Goal: Task Accomplishment & Management: Manage account settings

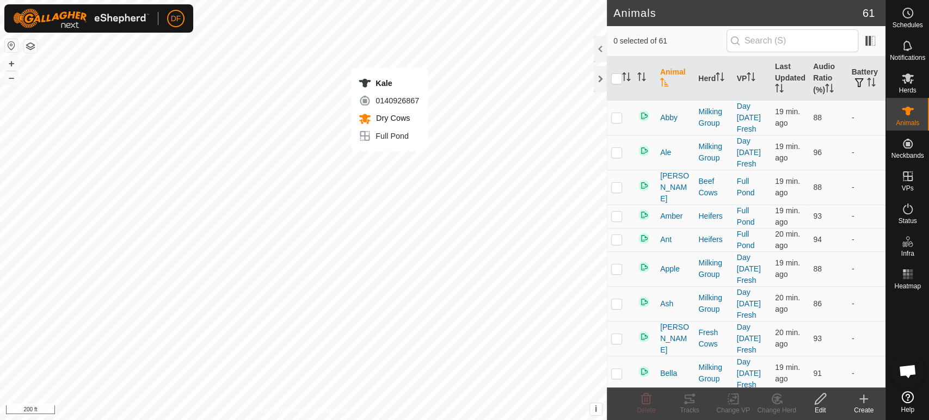
scroll to position [9253, 0]
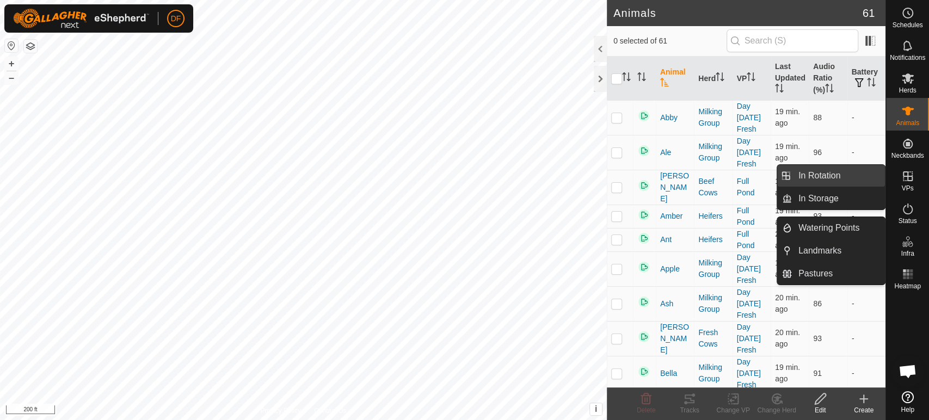
click at [865, 178] on link "In Rotation" at bounding box center [838, 176] width 93 height 22
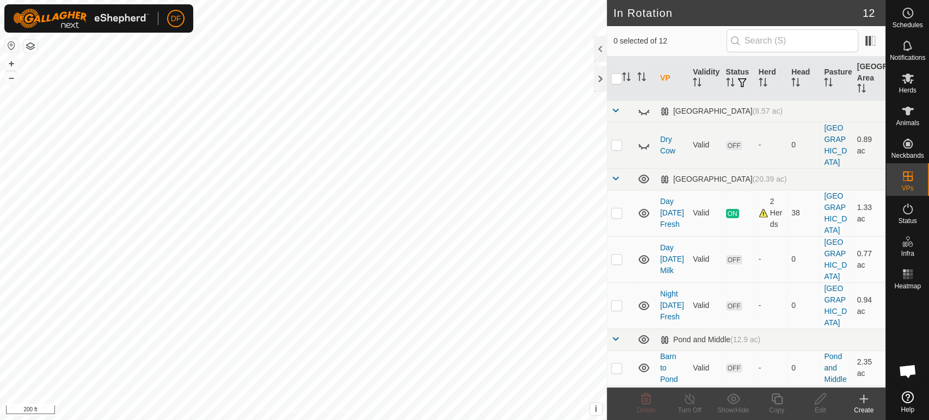
checkbox input "true"
click at [768, 396] on copy-svg-icon at bounding box center [777, 398] width 44 height 13
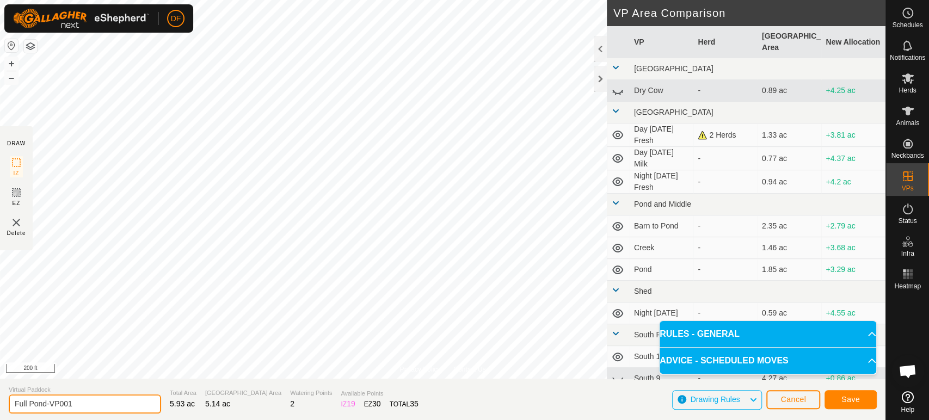
drag, startPoint x: 76, startPoint y: 404, endPoint x: 0, endPoint y: 405, distance: 76.2
click at [0, 405] on section "Virtual Paddock Full Pond-VP001 Total Area 5.93 ac Grazing Area 5.14 ac Waterin…" at bounding box center [442, 399] width 885 height 41
type input "Dry"
click at [841, 402] on button "Save" at bounding box center [850, 399] width 52 height 19
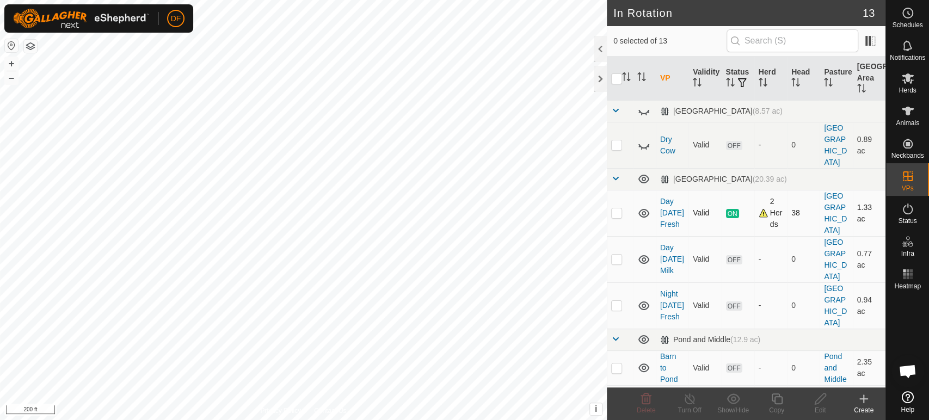
click at [618, 208] on p-checkbox at bounding box center [616, 212] width 11 height 9
checkbox input "true"
click at [776, 397] on icon at bounding box center [776, 398] width 11 height 11
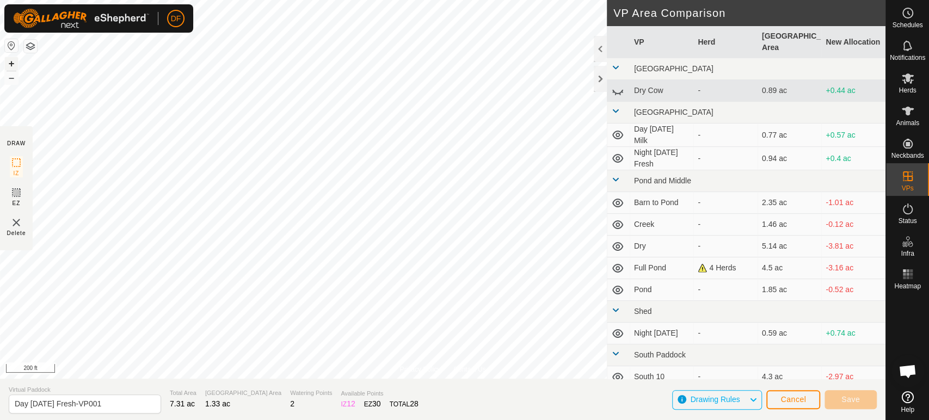
click at [13, 66] on button "+" at bounding box center [11, 63] width 13 height 13
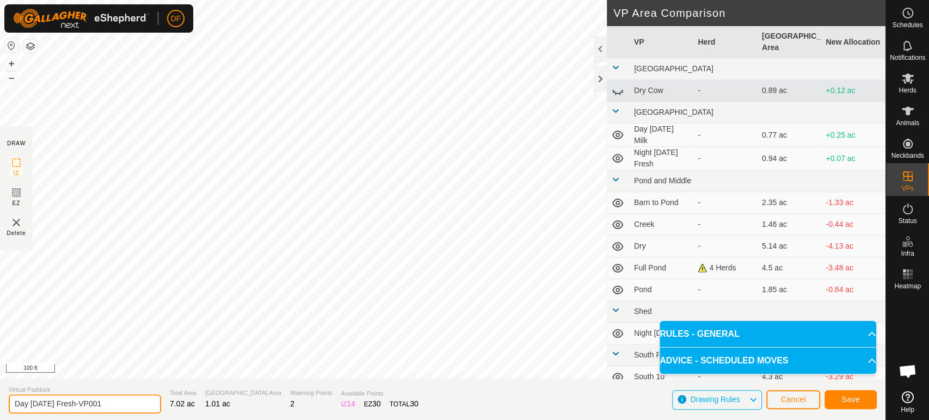
click at [50, 405] on input "Day [DATE] Fresh-VP001" at bounding box center [85, 403] width 152 height 19
drag, startPoint x: 104, startPoint y: 406, endPoint x: 53, endPoint y: 403, distance: 50.7
click at [53, 403] on input "Day [DATE] Fresh-VP001" at bounding box center [85, 403] width 152 height 19
type input "Day [DATE] Milk"
click at [846, 398] on span "Save" at bounding box center [850, 399] width 19 height 9
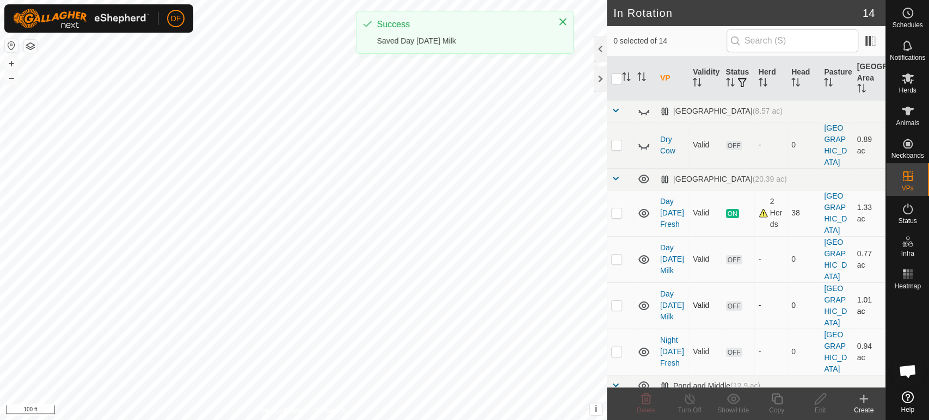
click at [621, 301] on p-checkbox at bounding box center [616, 305] width 11 height 9
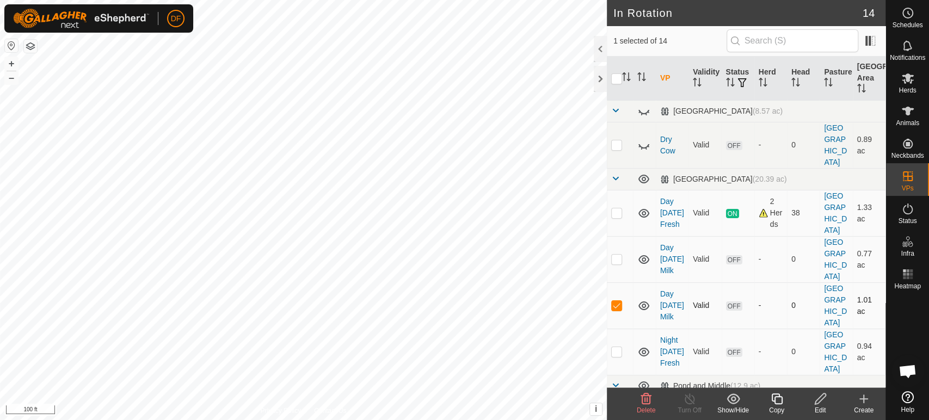
click at [621, 301] on p-checkbox at bounding box center [616, 305] width 11 height 9
checkbox input "false"
click at [617, 347] on p-checkbox at bounding box center [616, 351] width 11 height 9
checkbox input "true"
click at [619, 255] on p-checkbox at bounding box center [616, 259] width 11 height 9
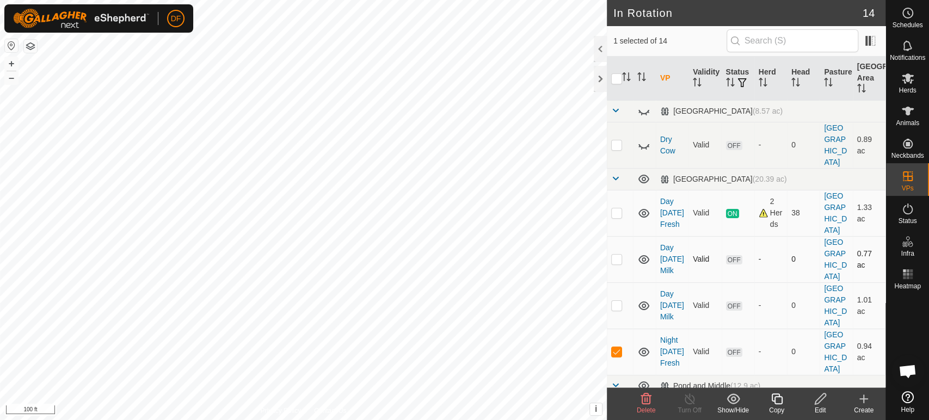
checkbox input "true"
click at [649, 406] on span "Delete" at bounding box center [646, 410] width 19 height 8
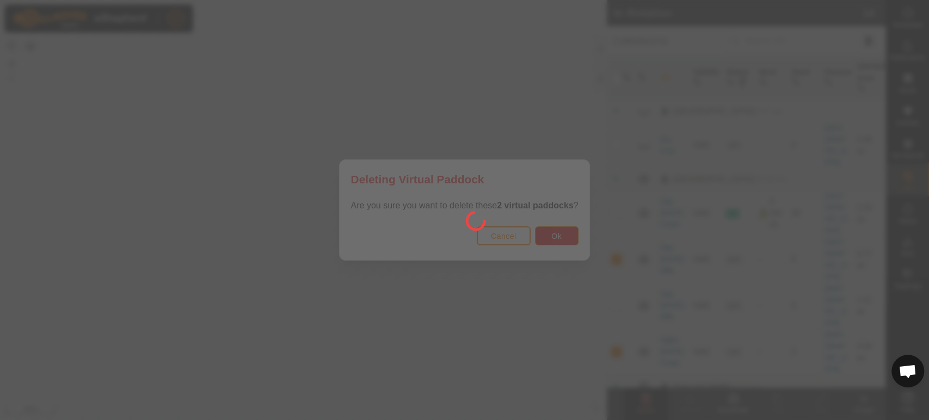
click at [539, 233] on div at bounding box center [464, 210] width 929 height 420
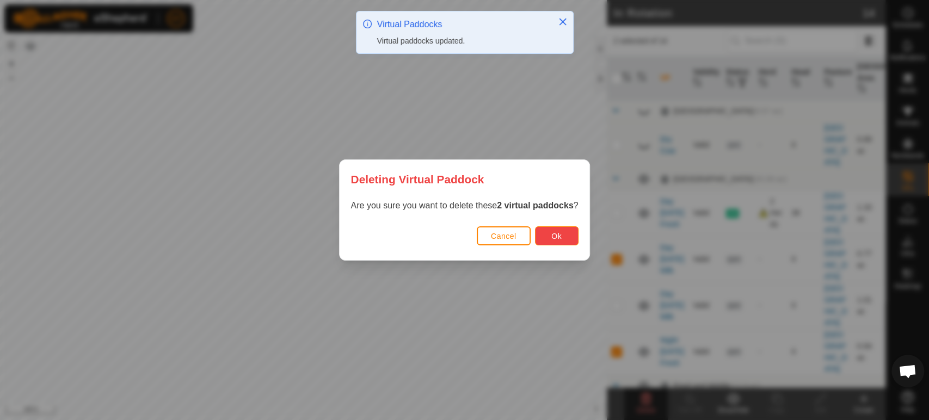
click at [539, 233] on button "Ok" at bounding box center [557, 235] width 44 height 19
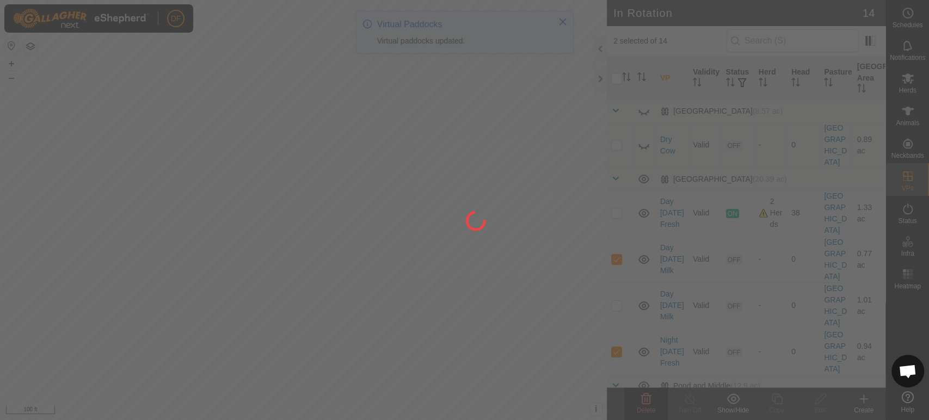
checkbox input "false"
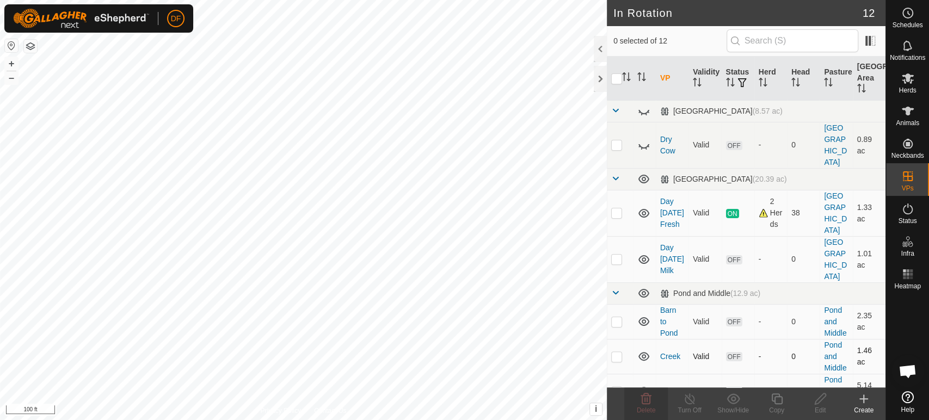
click at [619, 352] on p-checkbox at bounding box center [616, 356] width 11 height 9
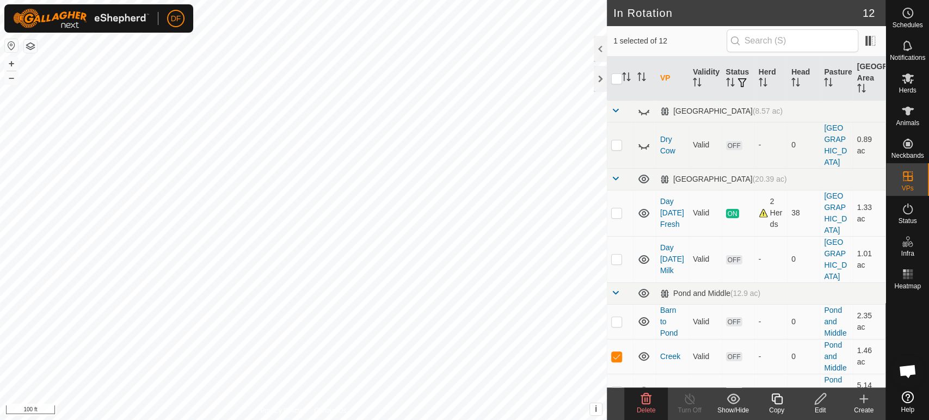
click at [641, 396] on icon at bounding box center [646, 398] width 10 height 11
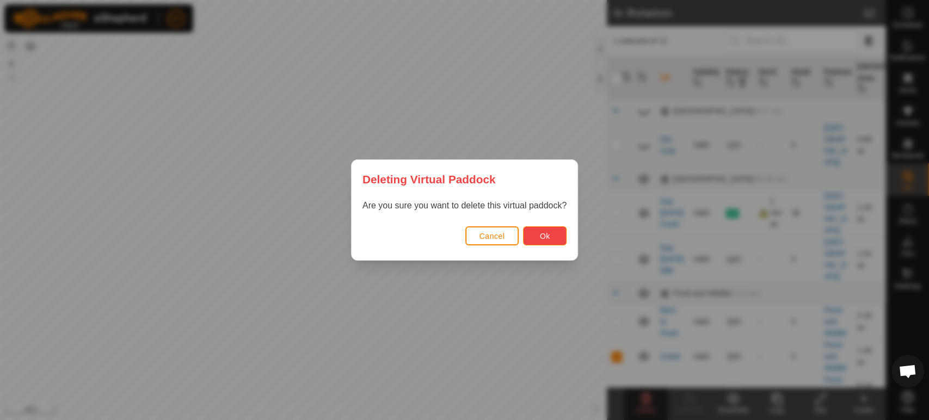
click at [549, 243] on button "Ok" at bounding box center [545, 235] width 44 height 19
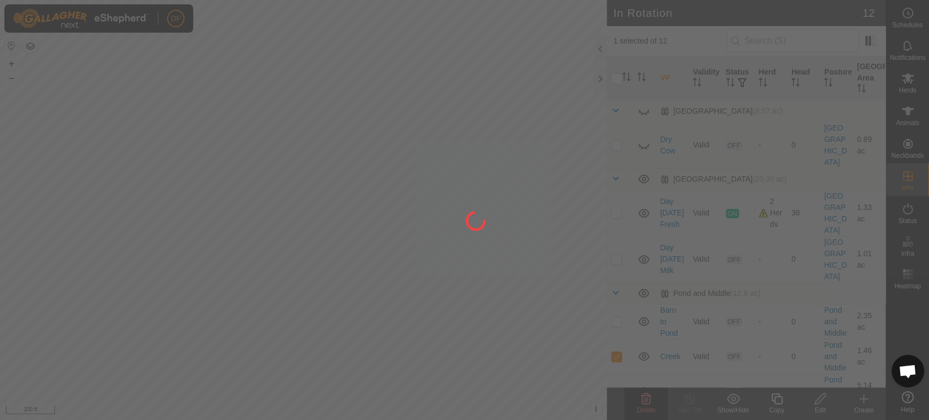
checkbox input "false"
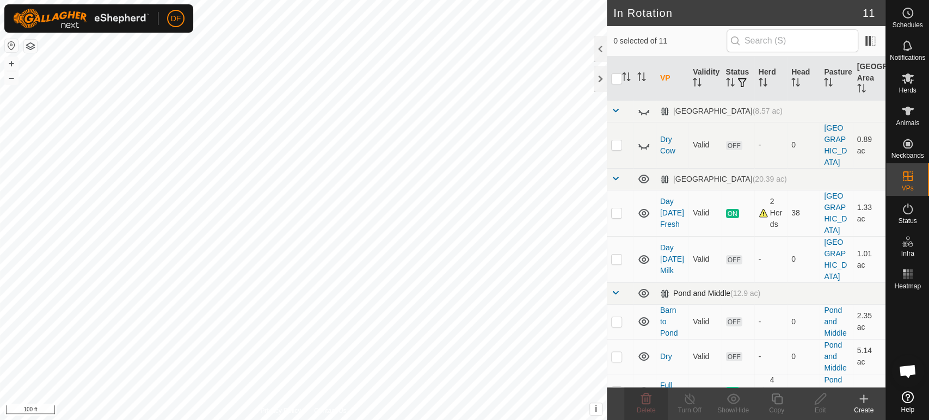
click at [613, 288] on span at bounding box center [615, 292] width 9 height 9
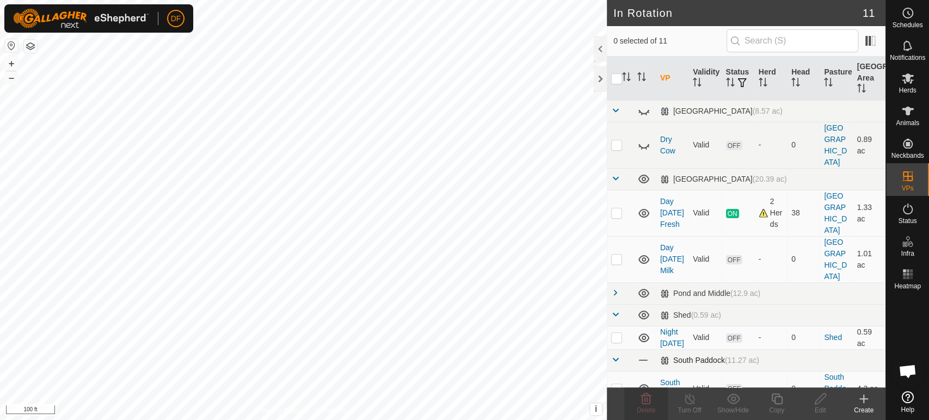
click at [616, 355] on span at bounding box center [615, 359] width 9 height 9
click at [617, 333] on p-checkbox at bounding box center [616, 337] width 11 height 9
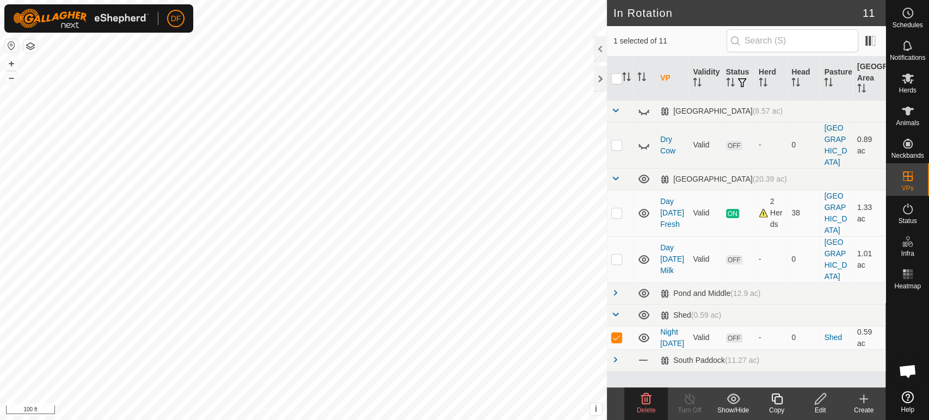
click at [642, 394] on icon at bounding box center [645, 398] width 13 height 13
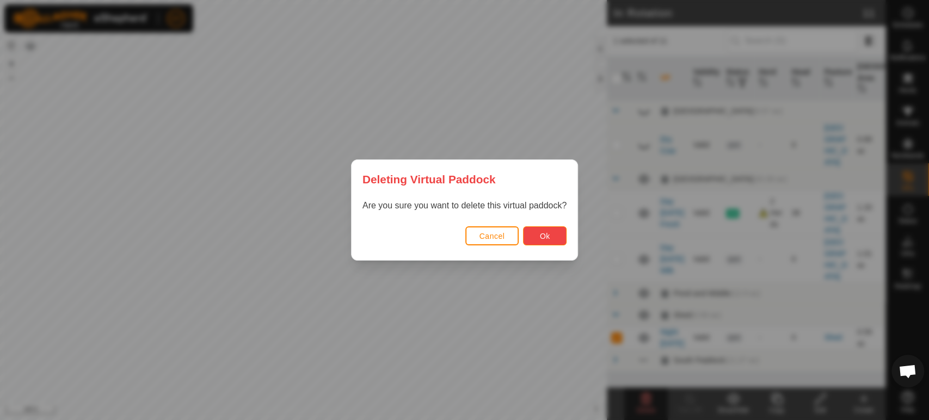
click at [538, 233] on button "Ok" at bounding box center [545, 235] width 44 height 19
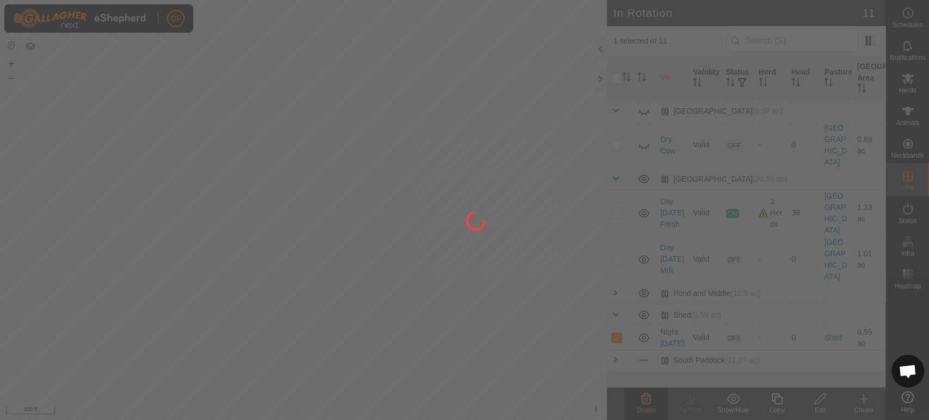
checkbox input "false"
click at [615, 216] on div at bounding box center [464, 210] width 929 height 420
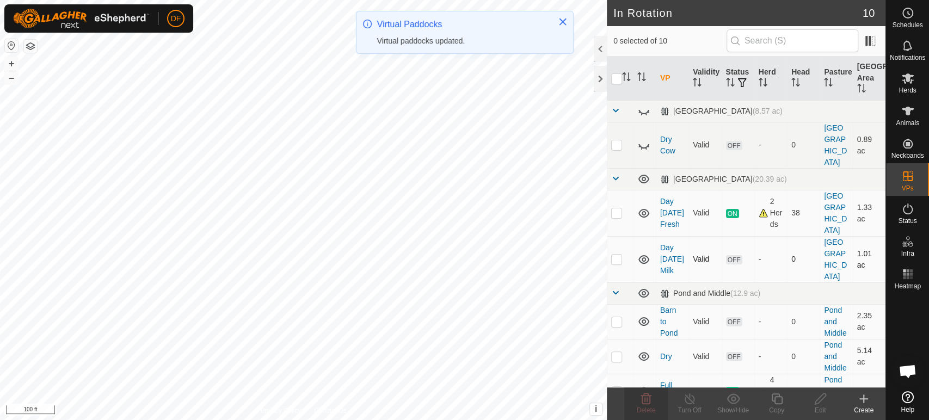
click at [615, 255] on p-checkbox at bounding box center [616, 259] width 11 height 9
checkbox input "true"
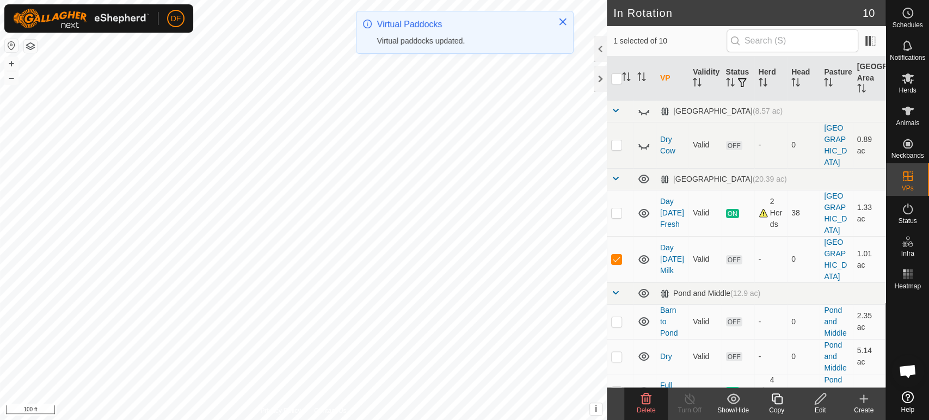
click at [773, 403] on icon at bounding box center [777, 398] width 14 height 13
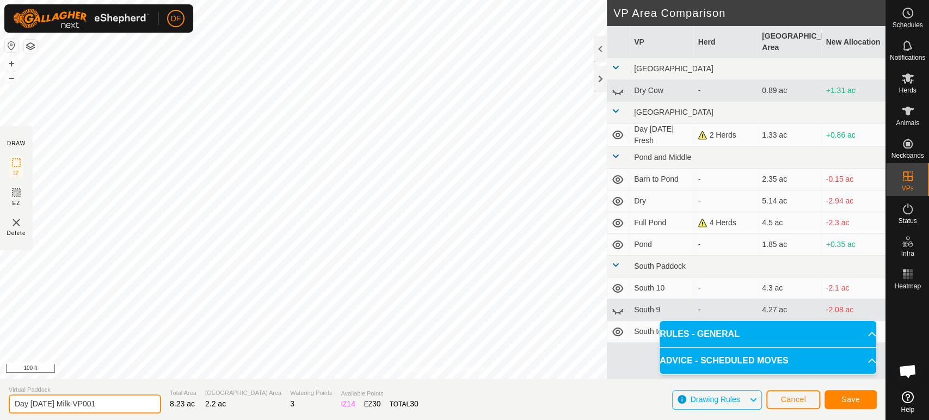
drag, startPoint x: 98, startPoint y: 401, endPoint x: 55, endPoint y: 403, distance: 43.6
click at [55, 403] on input "Day [DATE] Milk-VP001" at bounding box center [85, 403] width 152 height 19
type input "Day [DATE] Fresh"
click at [856, 403] on span "Save" at bounding box center [850, 399] width 19 height 9
